Goal: Find contact information: Find contact information

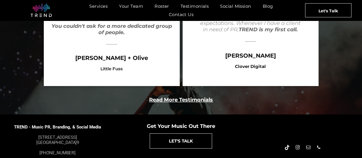
scroll to position [1190, 0]
